Goal: Obtain resource: Download file/media

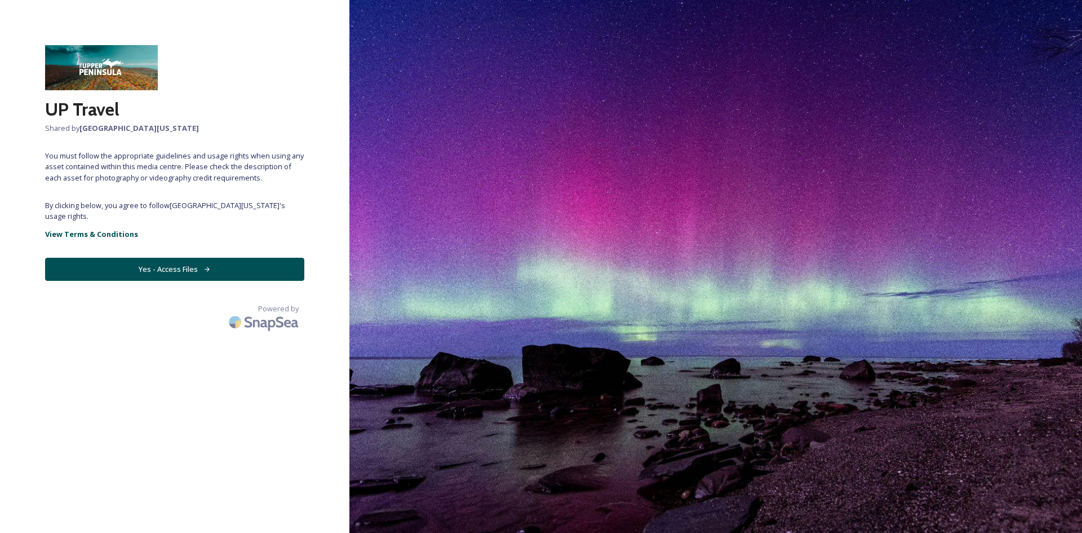
click at [187, 263] on button "Yes - Access Files" at bounding box center [174, 269] width 259 height 23
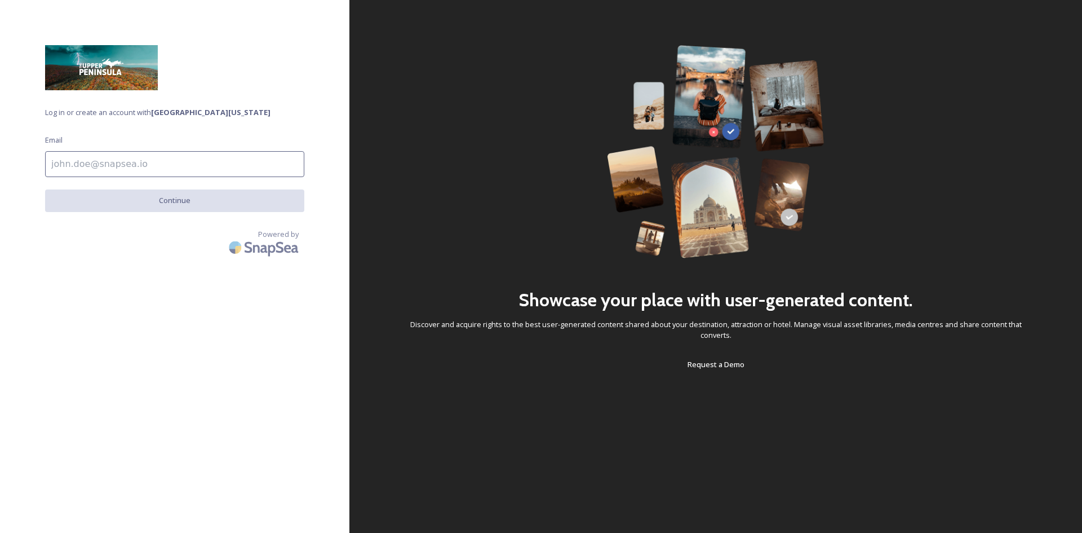
click at [162, 171] on input at bounding box center [174, 164] width 259 height 26
type input "[PERSON_NAME][EMAIL_ADDRESS][DOMAIN_NAME]"
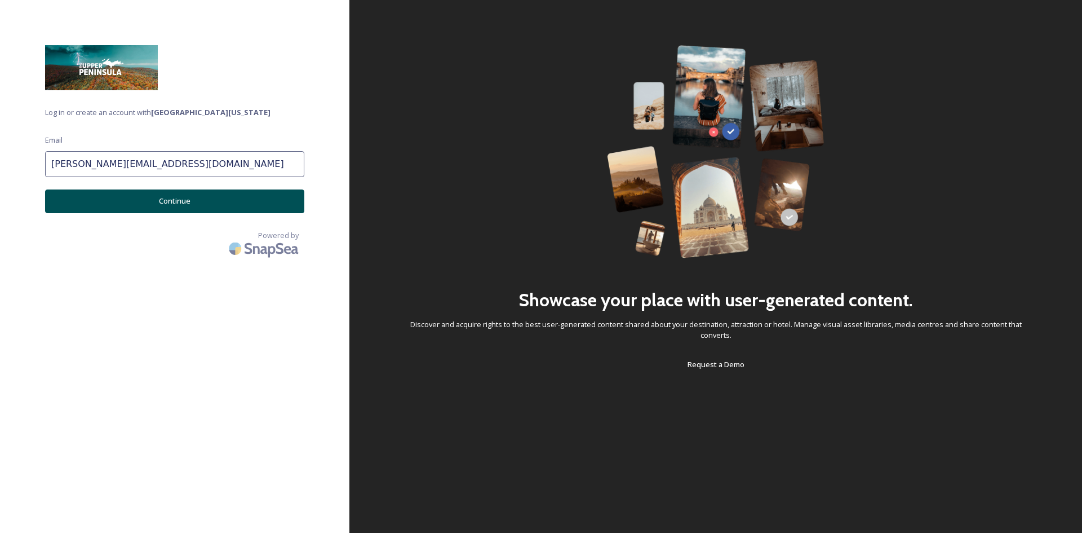
click at [166, 201] on button "Continue" at bounding box center [174, 200] width 259 height 23
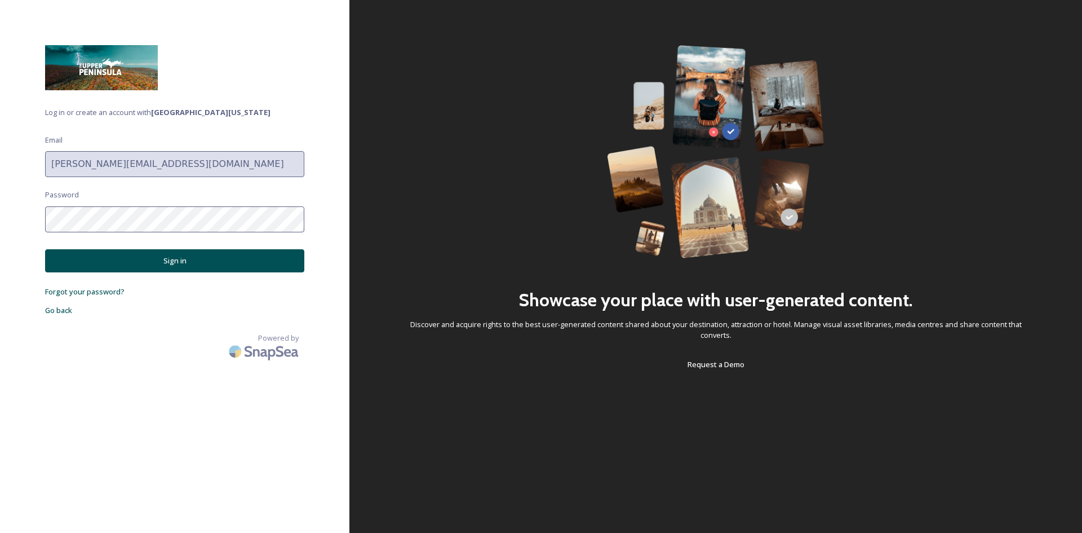
click at [165, 264] on button "Sign in" at bounding box center [174, 260] width 259 height 23
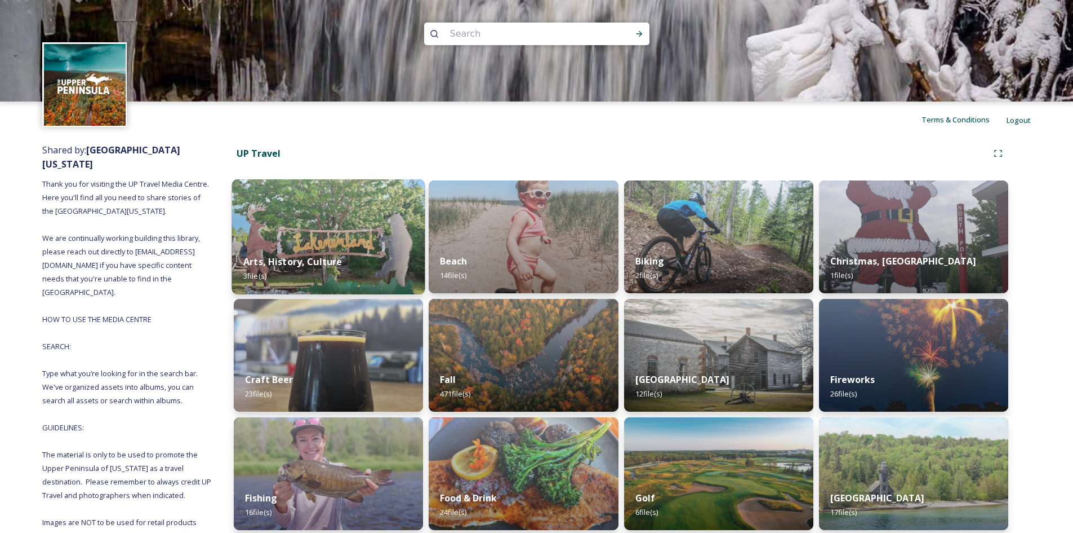
click at [333, 220] on img at bounding box center [328, 236] width 193 height 115
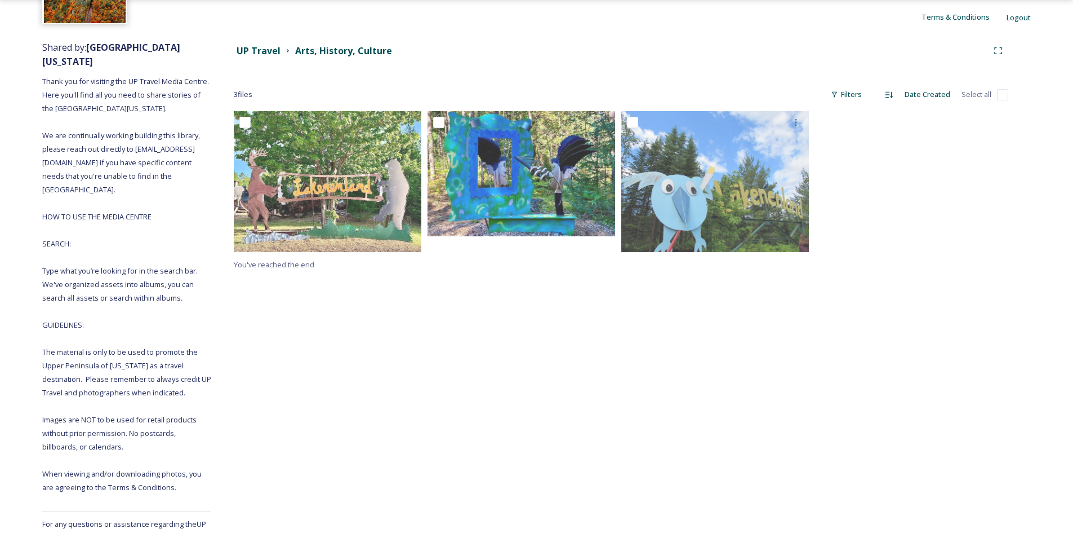
scroll to position [107, 0]
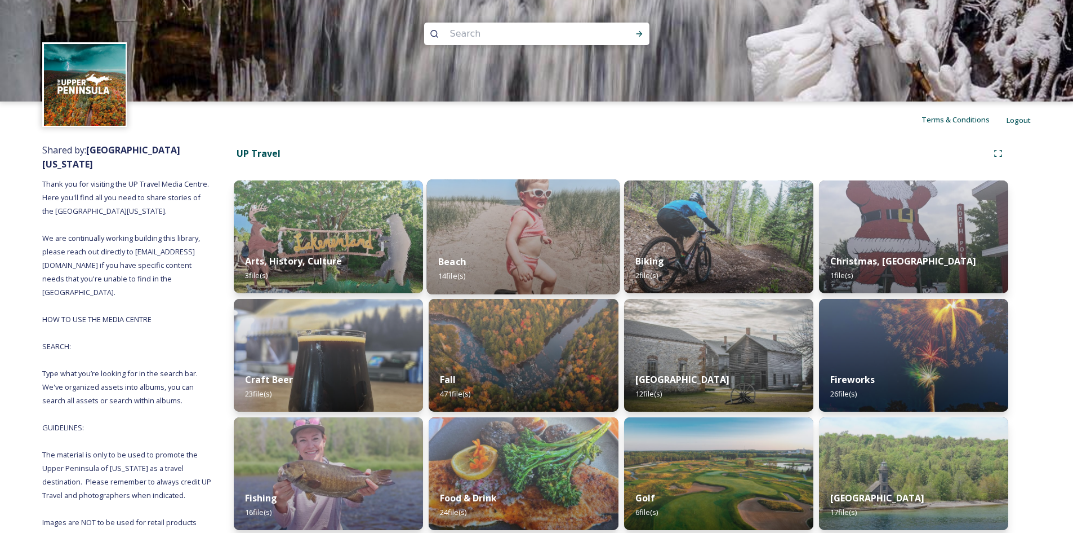
click at [479, 224] on img at bounding box center [523, 236] width 193 height 115
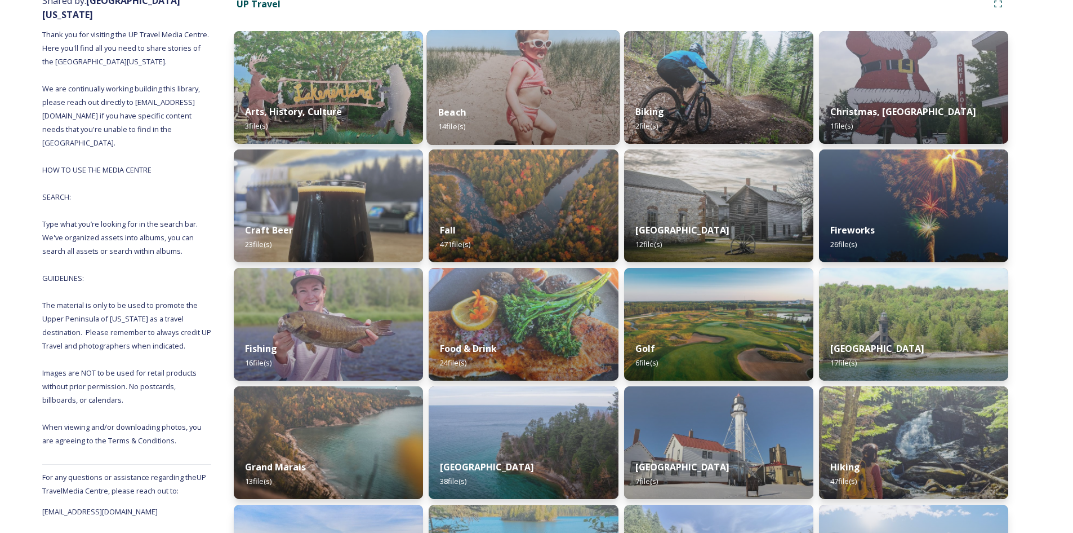
scroll to position [169, 0]
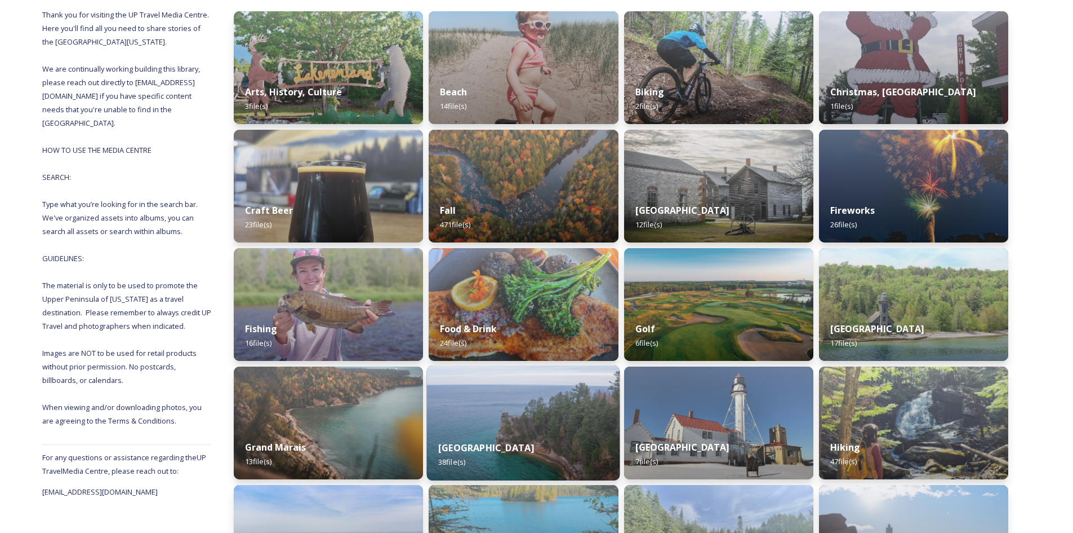
click at [527, 423] on img at bounding box center [523, 422] width 193 height 115
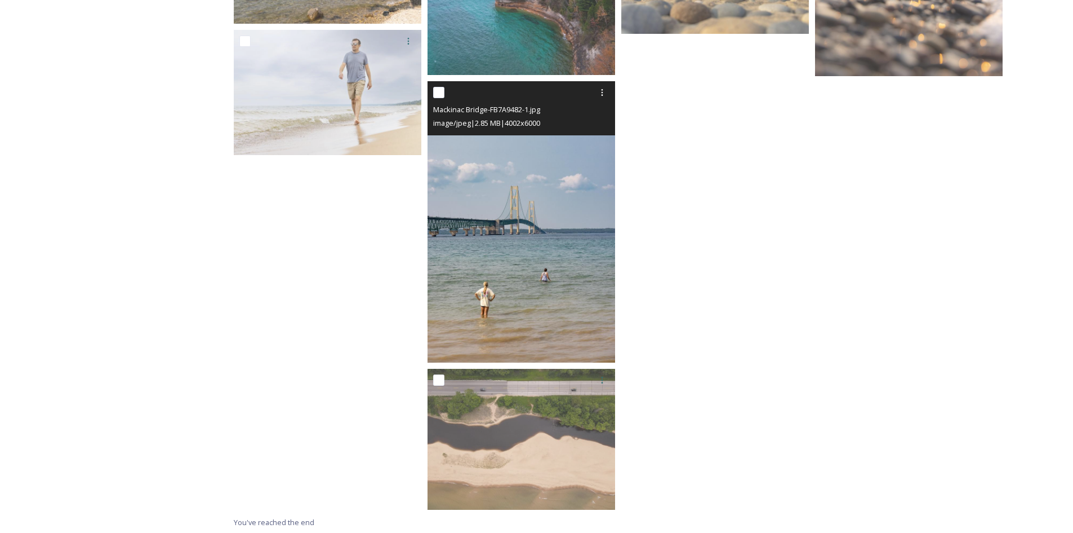
scroll to position [1587, 0]
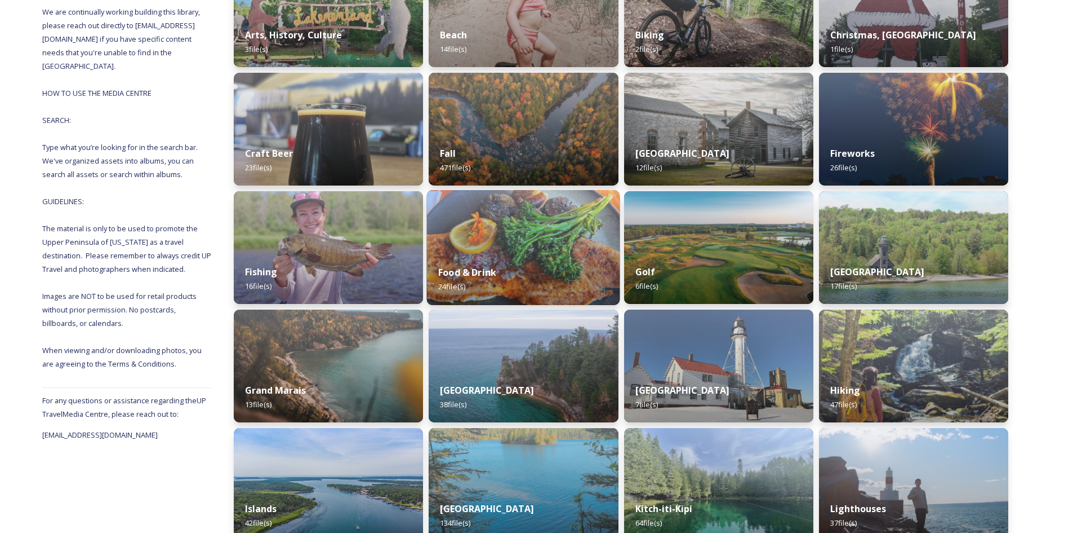
scroll to position [282, 0]
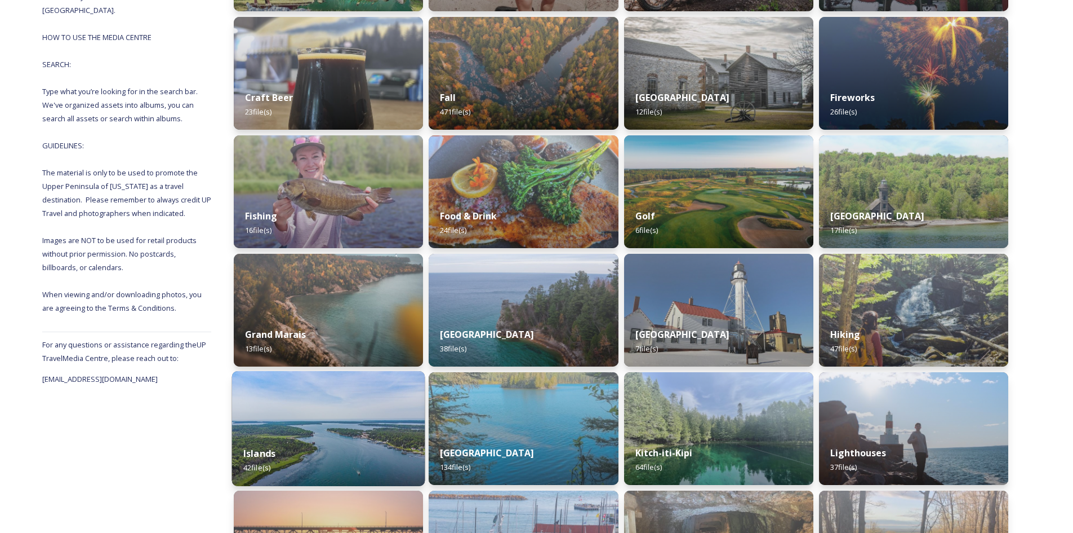
click at [339, 415] on img at bounding box center [328, 428] width 193 height 115
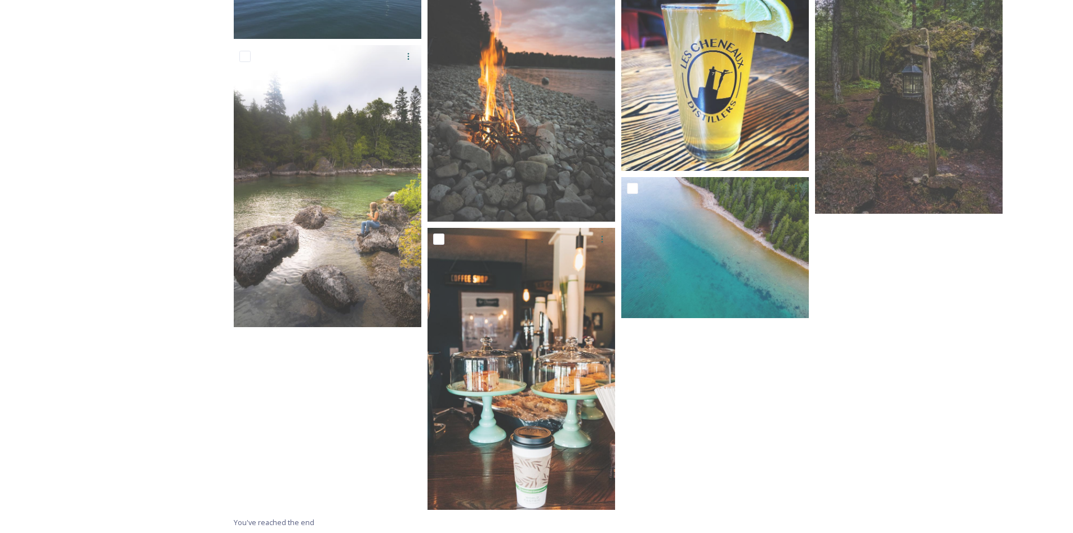
scroll to position [1589, 0]
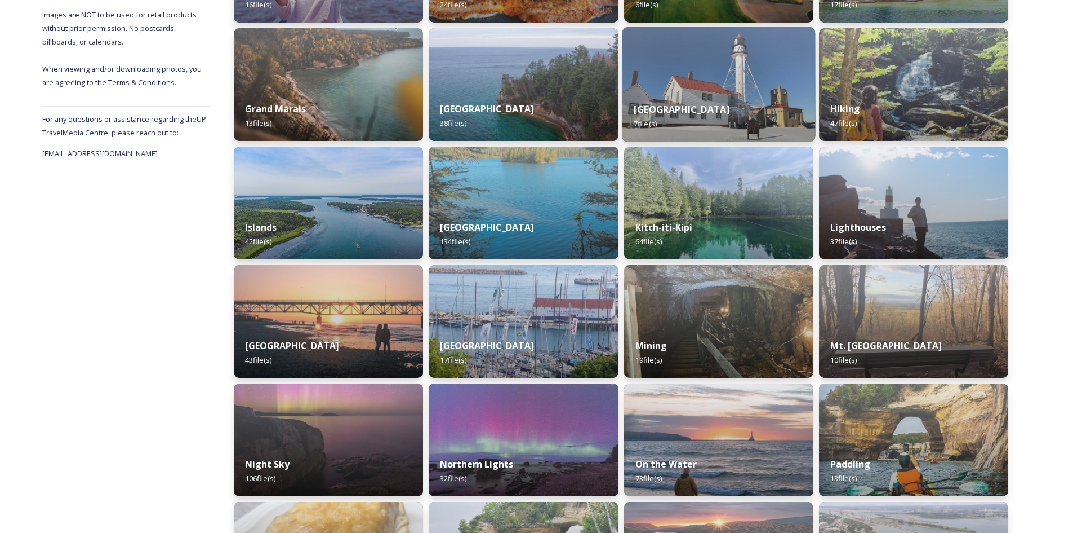
scroll to position [564, 0]
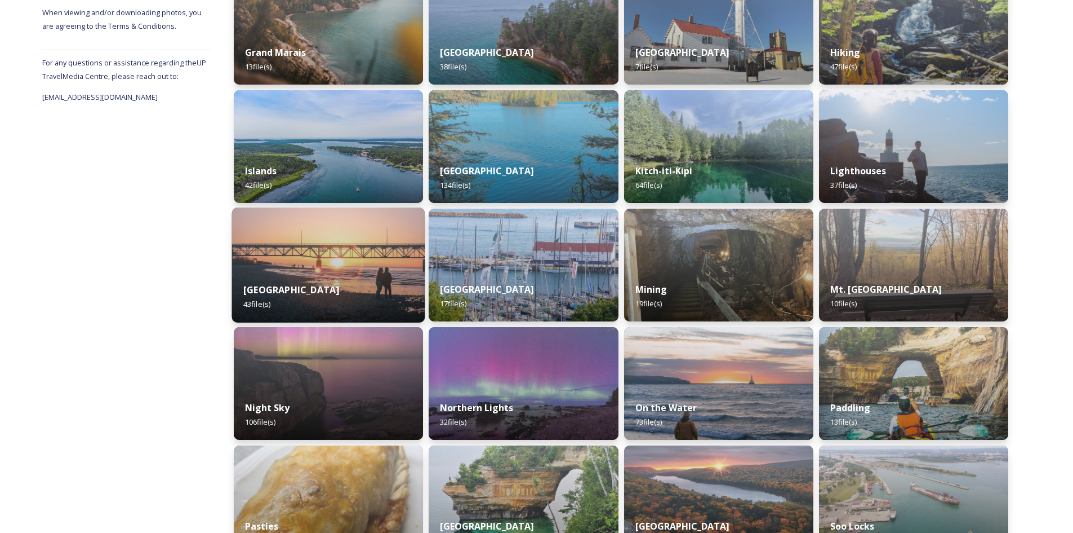
click at [334, 285] on div "Mackinac Bridge 43 file(s)" at bounding box center [328, 296] width 193 height 51
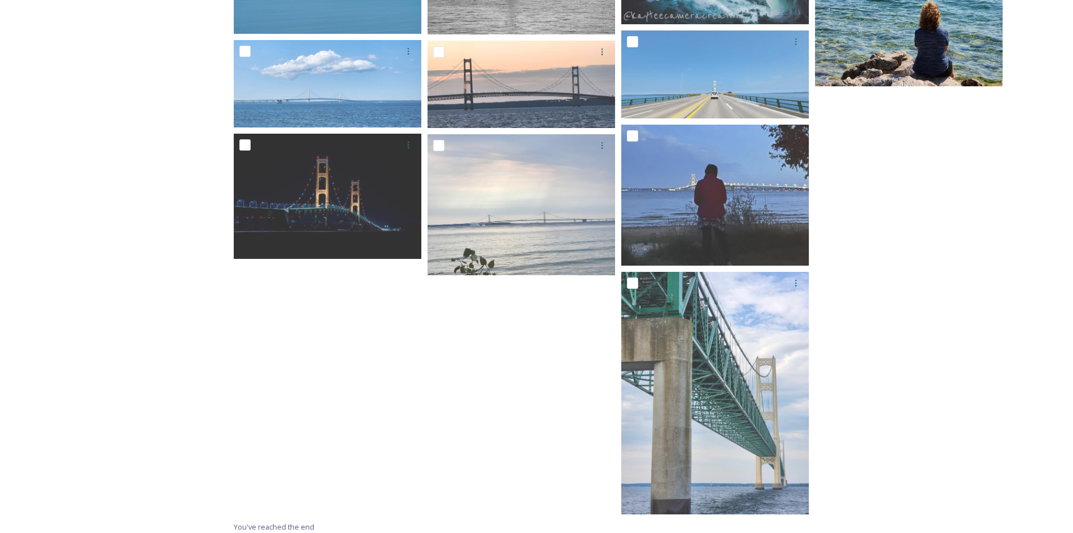
scroll to position [1722, 0]
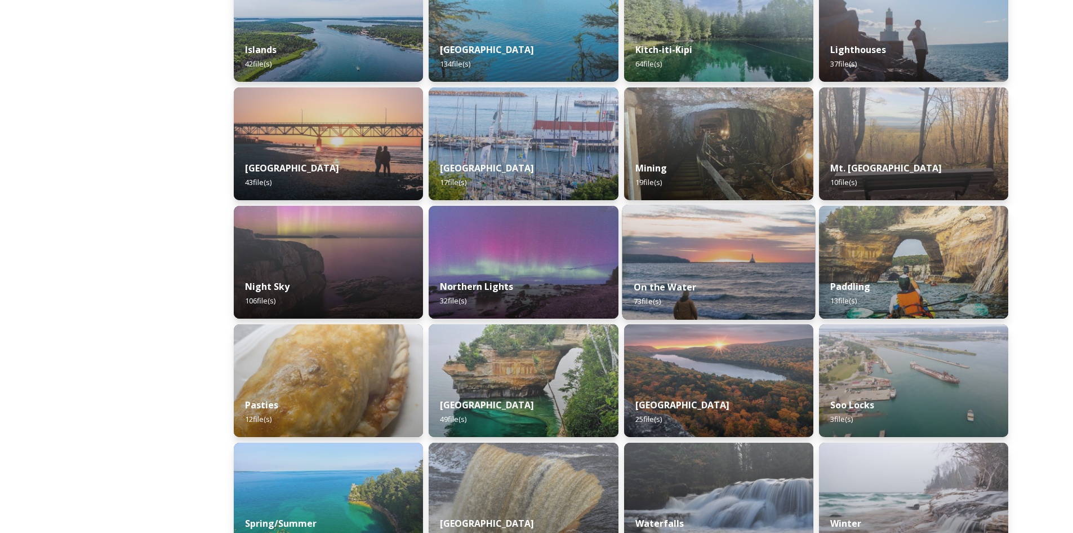
scroll to position [620, 0]
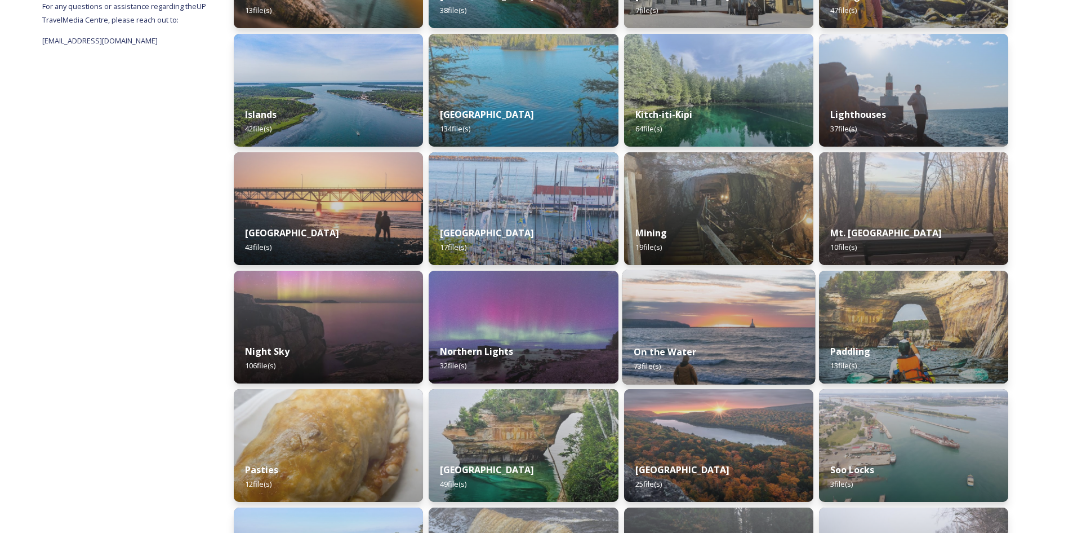
click at [706, 331] on img at bounding box center [718, 326] width 193 height 115
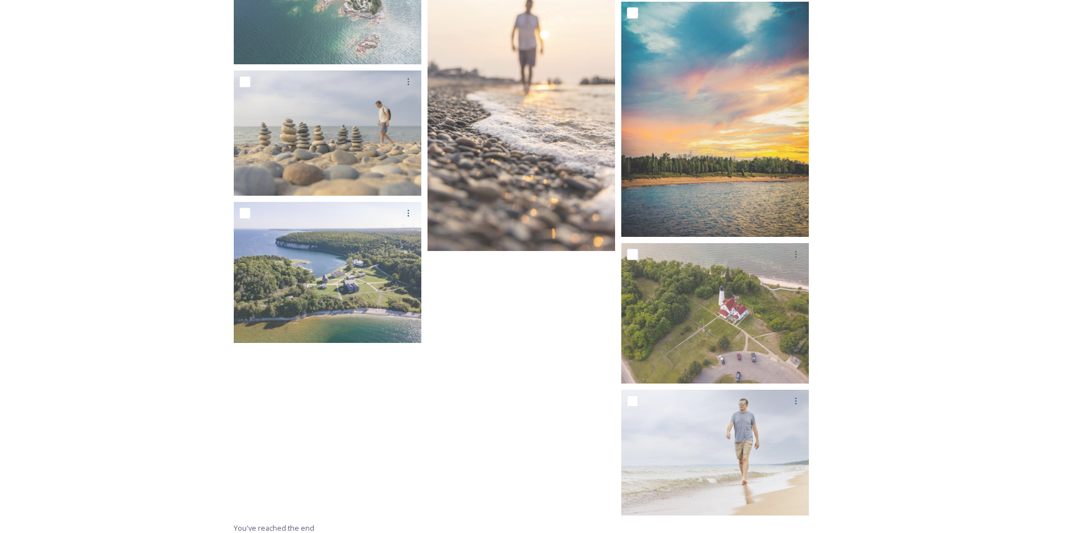
scroll to position [3122, 0]
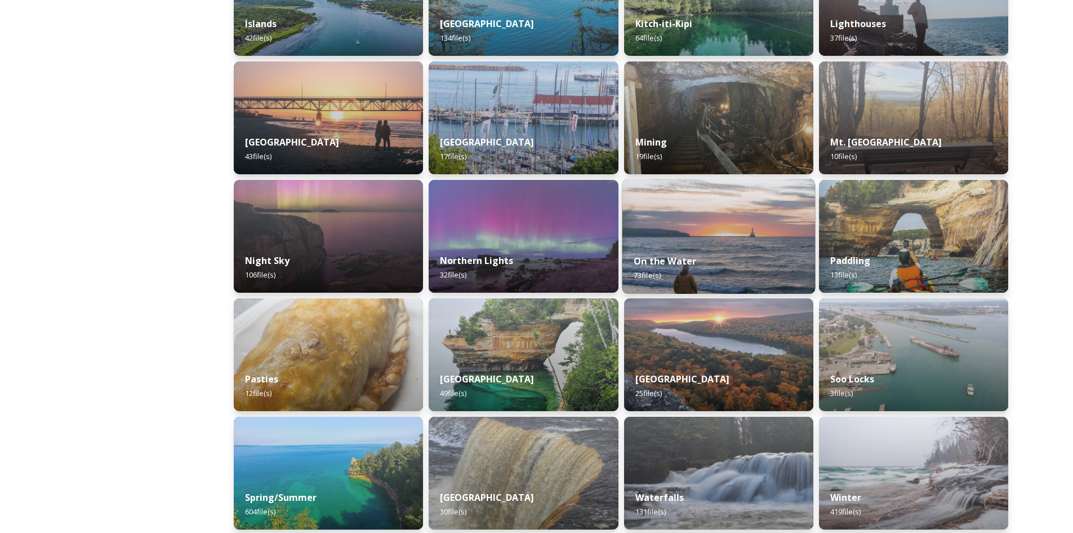
scroll to position [837, 0]
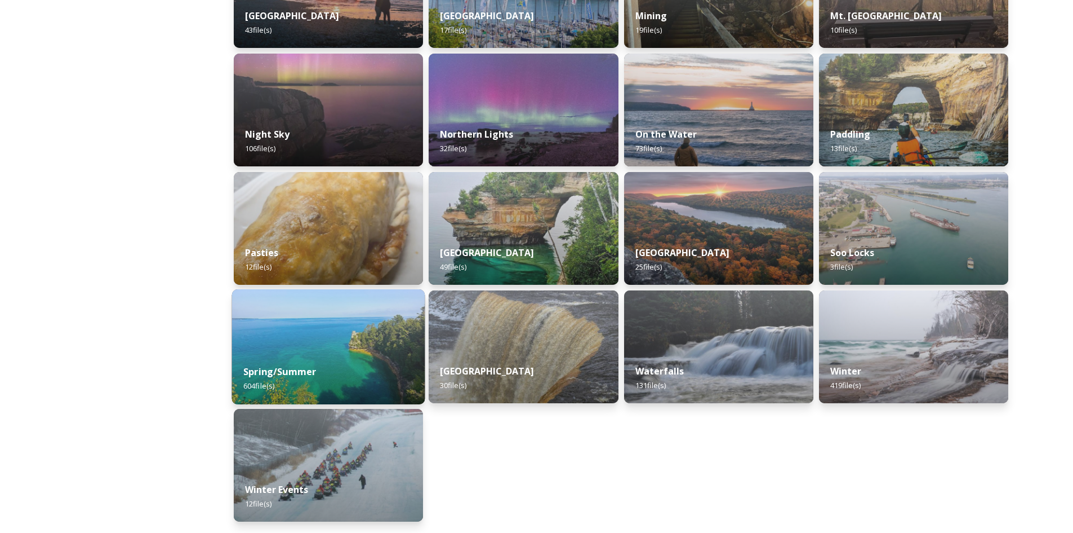
click at [360, 345] on img at bounding box center [328, 346] width 193 height 115
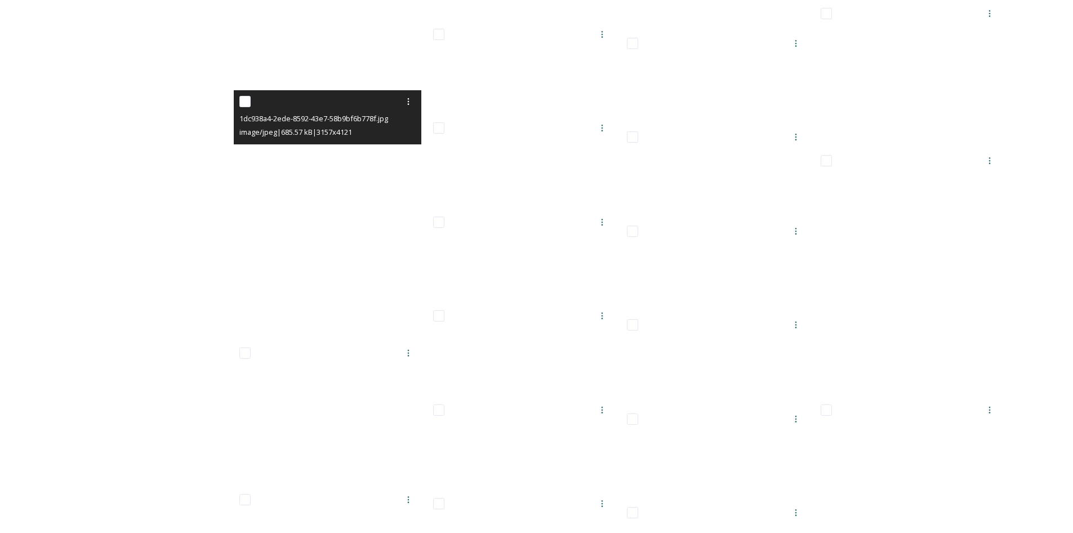
scroll to position [23217, 0]
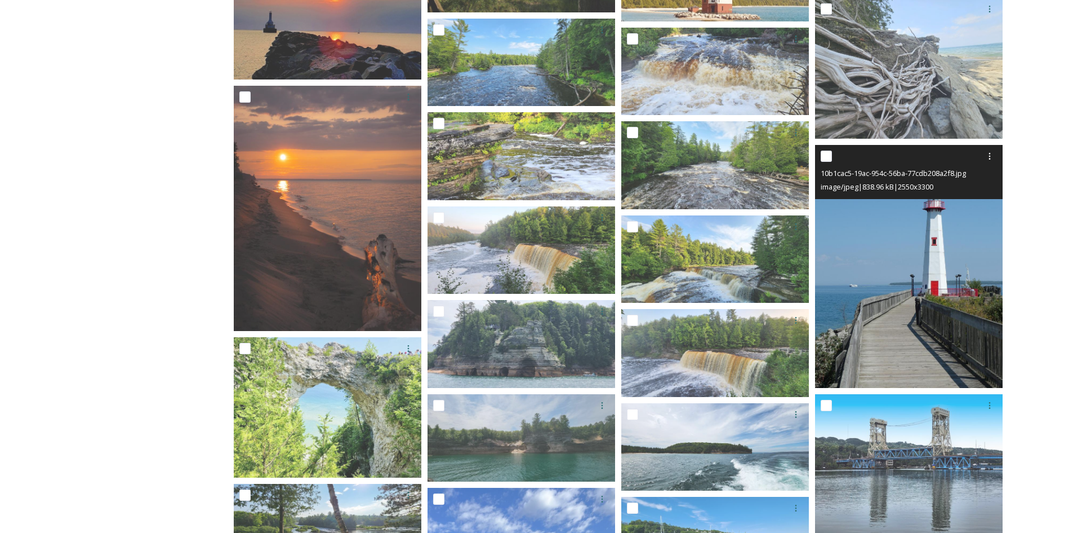
drag, startPoint x: 938, startPoint y: 327, endPoint x: 903, endPoint y: 320, distance: 35.1
click at [903, 320] on img at bounding box center [909, 266] width 188 height 243
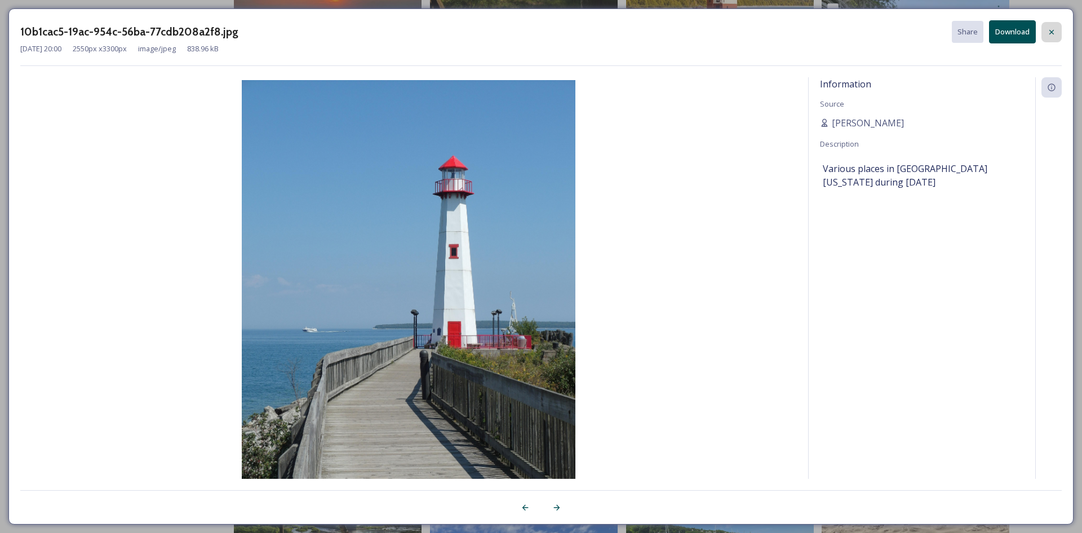
click at [1053, 34] on icon at bounding box center [1051, 32] width 9 height 9
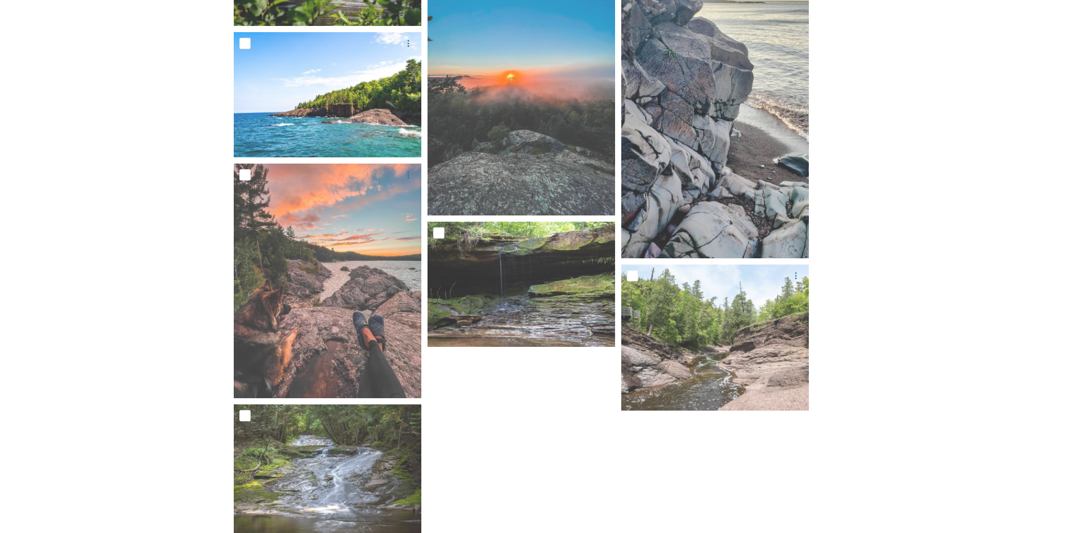
scroll to position [28603, 0]
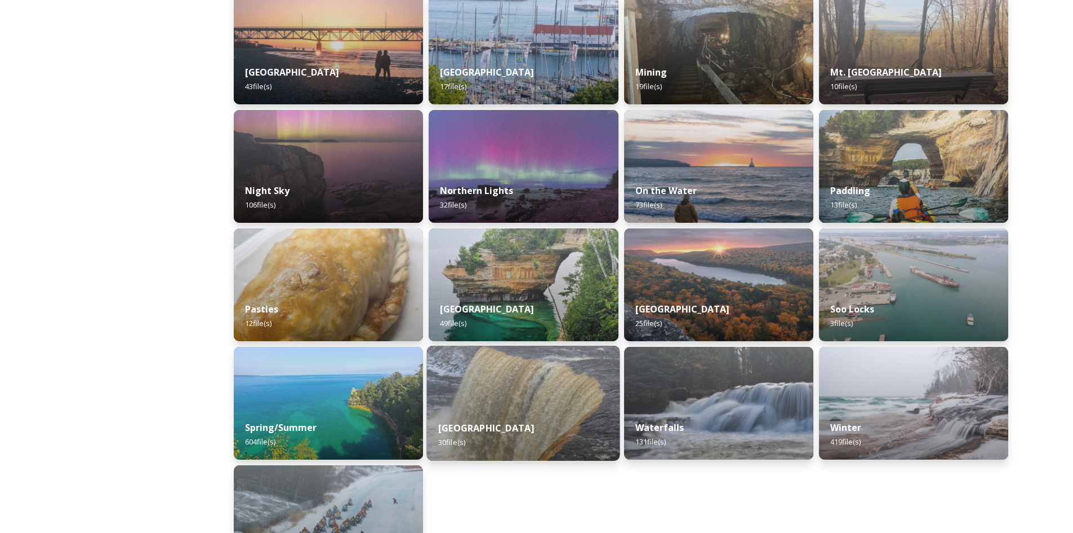
scroll to position [724, 0]
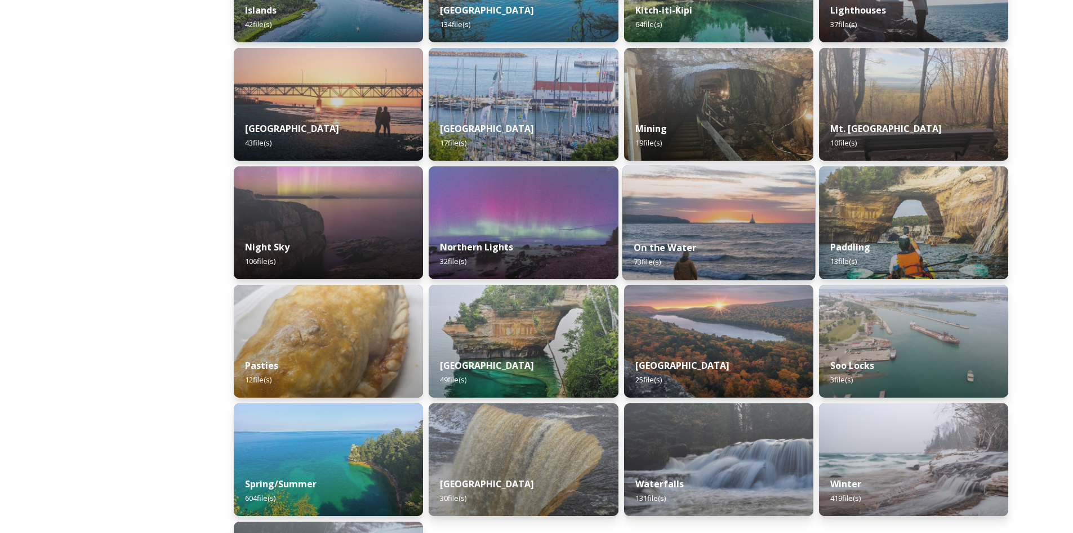
click at [730, 234] on div "On the Water 73 file(s)" at bounding box center [718, 254] width 193 height 51
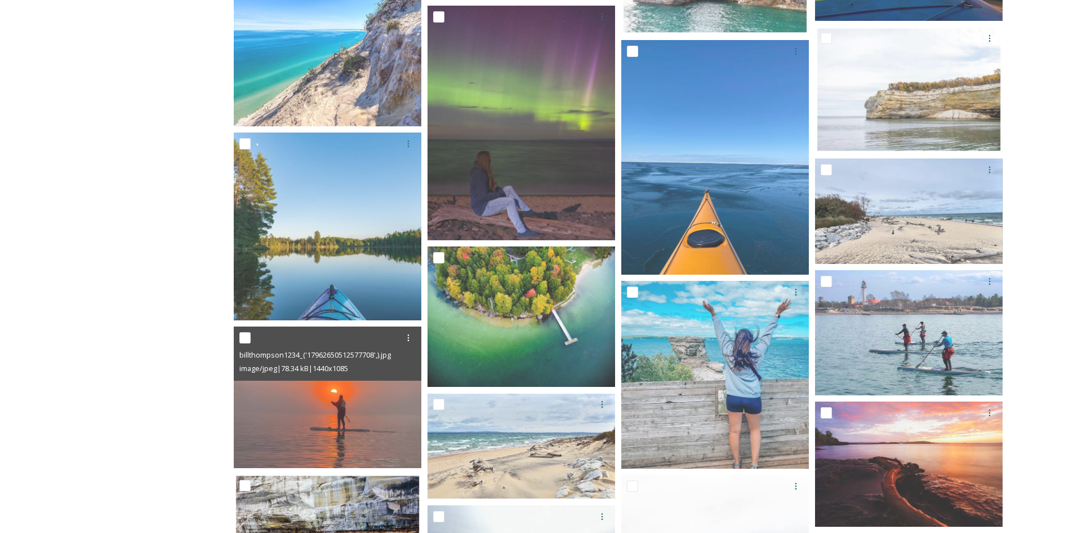
scroll to position [2536, 0]
